Goal: Find specific page/section: Find specific page/section

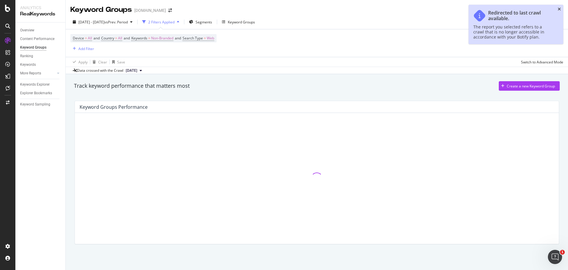
click at [558, 9] on icon "close toast" at bounding box center [559, 9] width 3 height 4
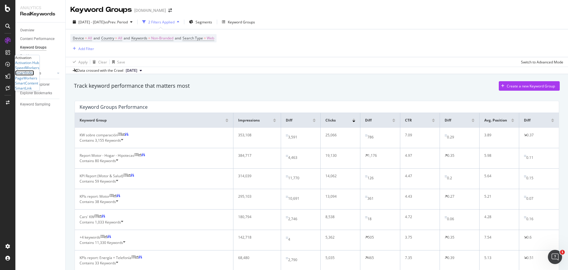
click at [34, 75] on div "SmartIndex" at bounding box center [24, 72] width 19 height 5
